Goal: Navigation & Orientation: Find specific page/section

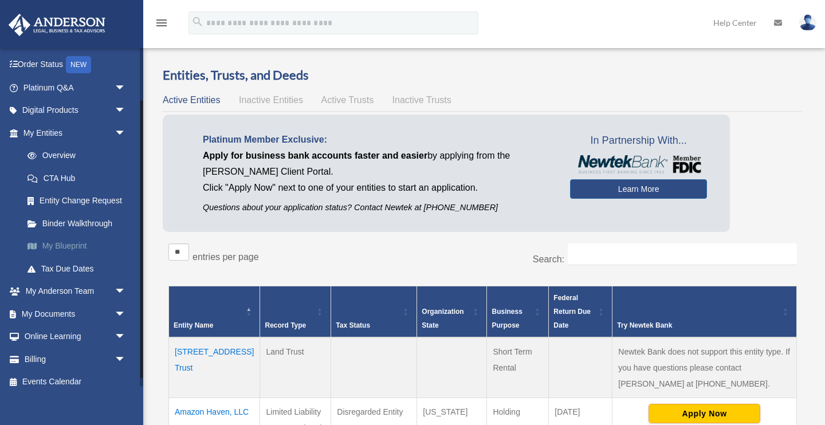
scroll to position [70, 0]
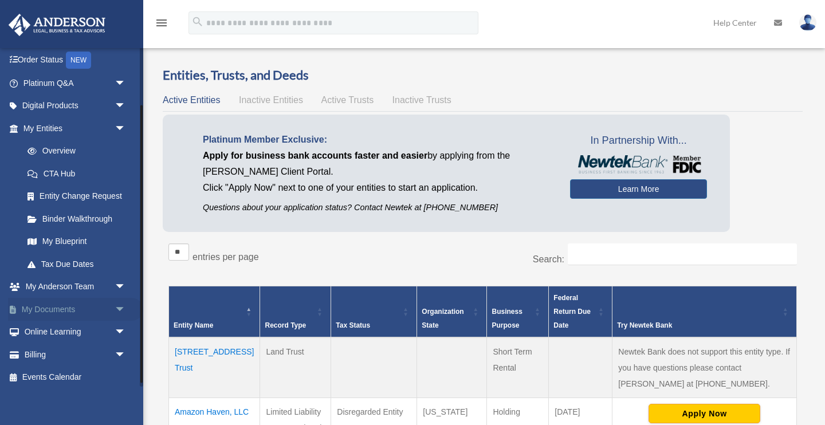
click at [117, 305] on span "arrow_drop_down" at bounding box center [126, 309] width 23 height 23
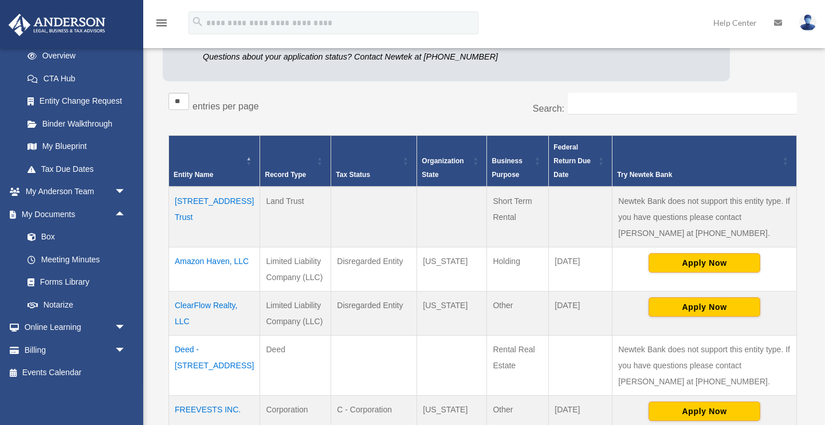
scroll to position [156, 0]
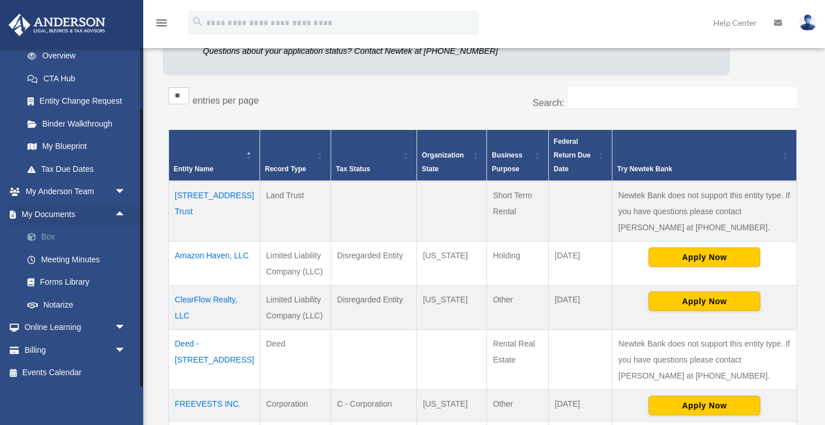
click at [48, 235] on link "Box" at bounding box center [79, 237] width 127 height 23
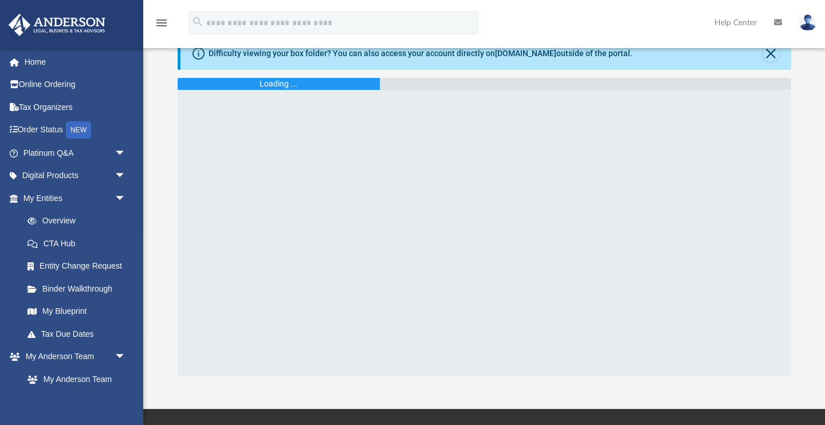
scroll to position [15, 0]
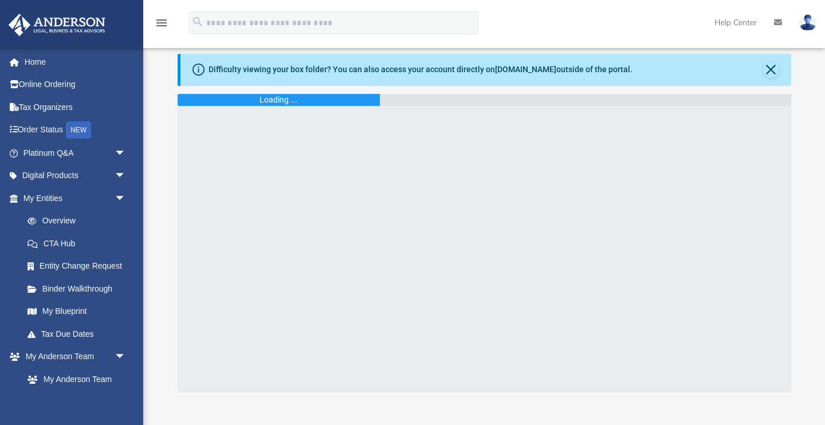
click at [297, 71] on div "Difficulty viewing your box folder? You can also access your account directly o…" at bounding box center [420, 70] width 424 height 12
click at [202, 70] on icon at bounding box center [198, 70] width 12 height 12
click at [195, 70] on icon at bounding box center [198, 70] width 12 height 12
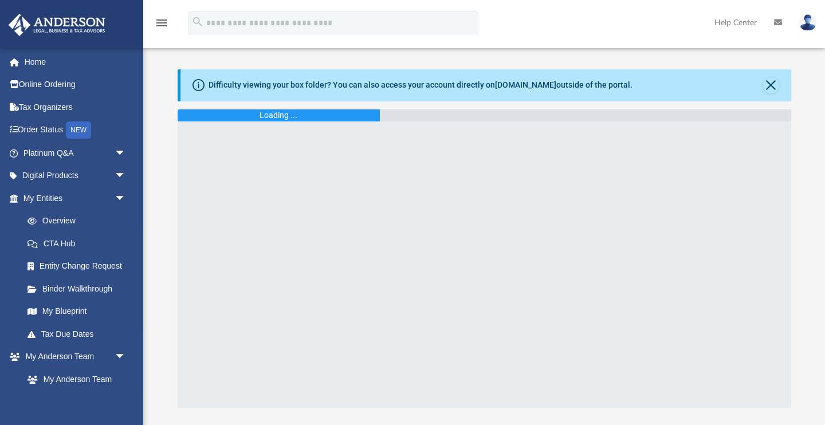
click at [195, 89] on icon at bounding box center [198, 85] width 12 height 12
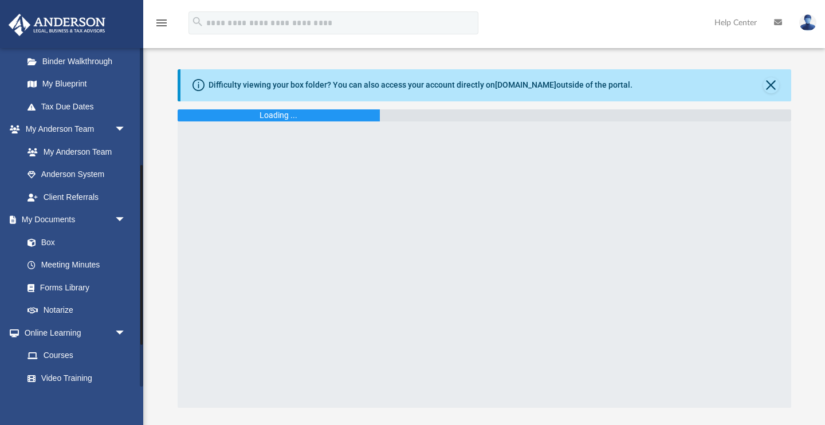
scroll to position [231, 0]
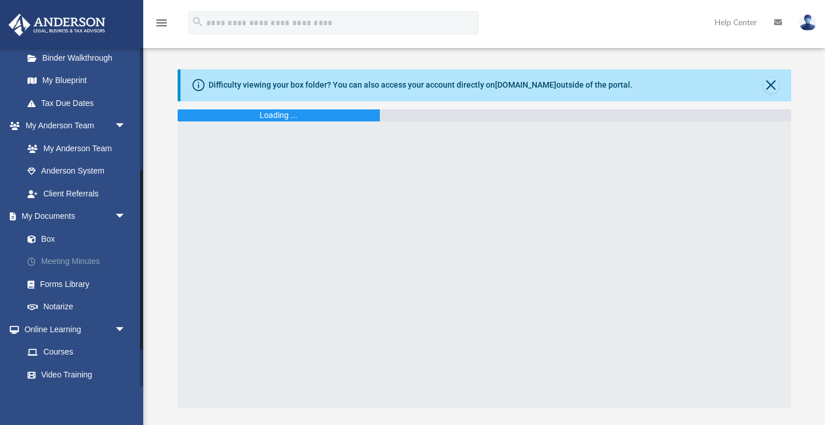
click at [66, 258] on link "Meeting Minutes" at bounding box center [79, 261] width 127 height 23
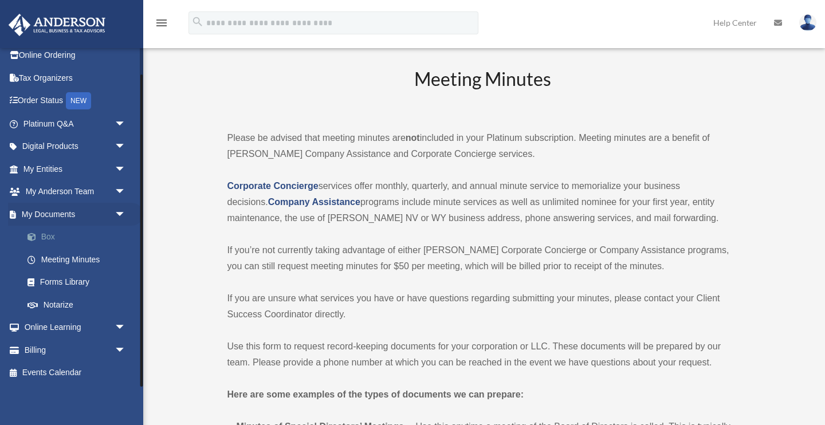
click at [82, 240] on link "Box" at bounding box center [79, 237] width 127 height 23
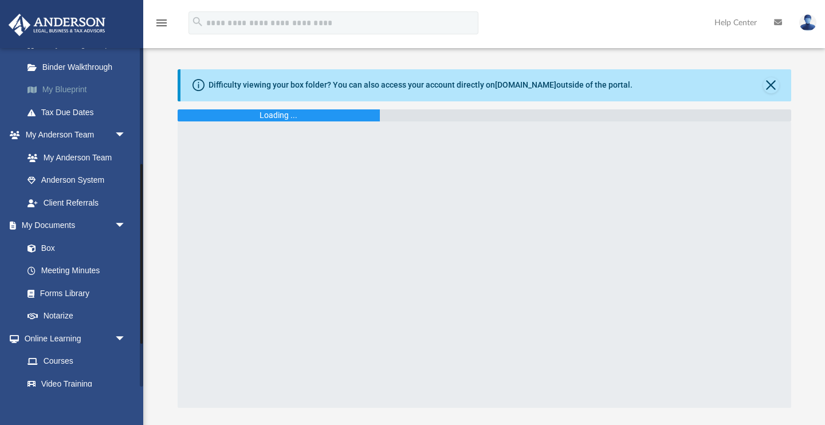
scroll to position [227, 0]
